Goal: Transaction & Acquisition: Book appointment/travel/reservation

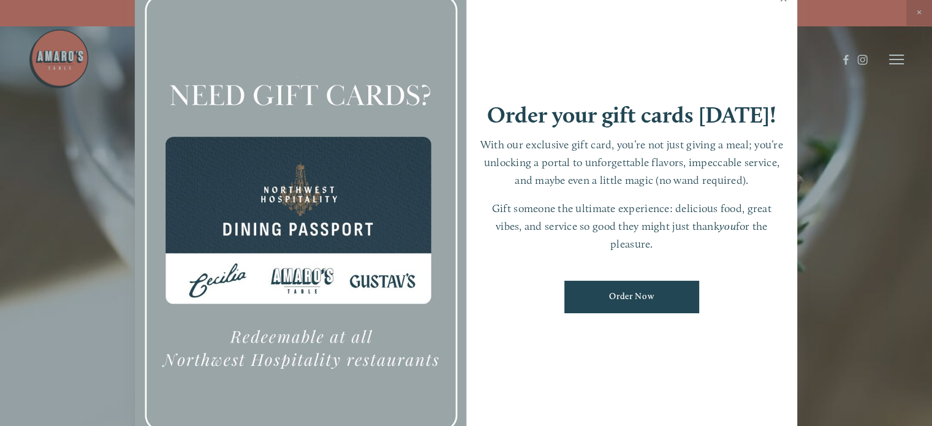
click at [785, 1] on link "Close" at bounding box center [784, 0] width 24 height 34
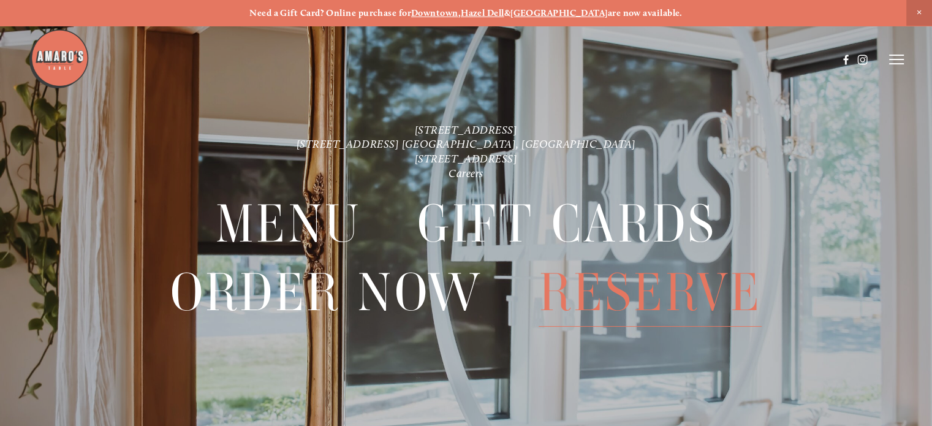
click at [714, 297] on span "Reserve" at bounding box center [650, 293] width 223 height 68
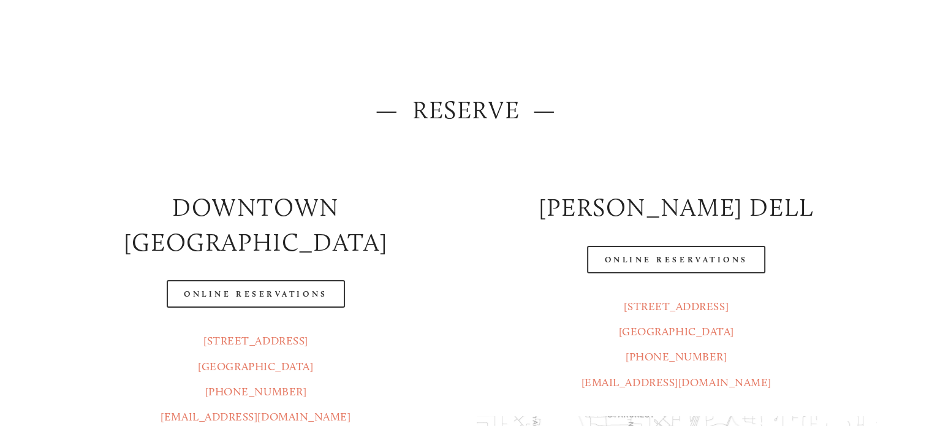
scroll to position [123, 0]
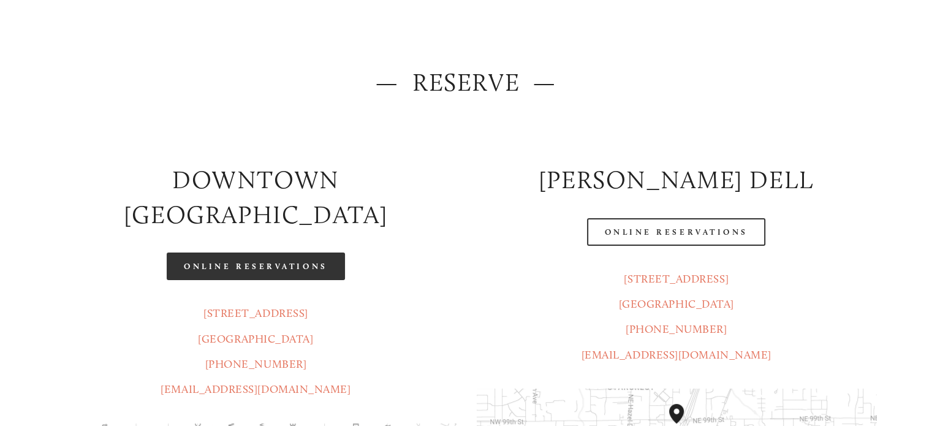
click at [232, 253] on link "Online Reservations" at bounding box center [256, 267] width 178 height 28
